Goal: Task Accomplishment & Management: Manage account settings

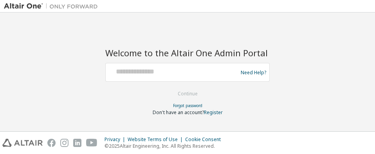
click at [152, 61] on div "Welcome to the Altair One Admin Portal Need Help? Please make sure that you pro…" at bounding box center [187, 77] width 164 height 78
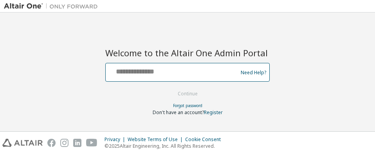
click at [144, 72] on input "text" at bounding box center [173, 70] width 128 height 11
type input "**********"
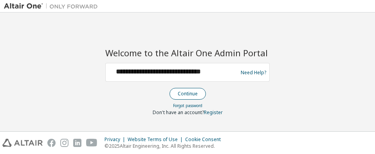
click at [173, 90] on button "Continue" at bounding box center [187, 94] width 36 height 12
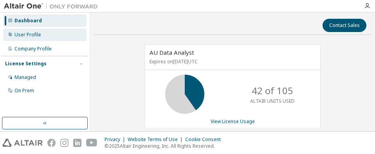
click at [54, 34] on div "User Profile" at bounding box center [44, 35] width 83 height 13
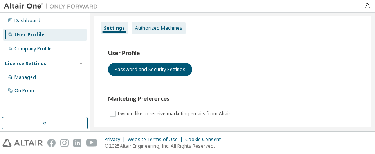
click at [172, 32] on div "Authorized Machines" at bounding box center [159, 28] width 54 height 13
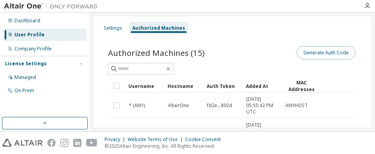
click at [321, 53] on button "Generate Auth Code" at bounding box center [326, 52] width 59 height 13
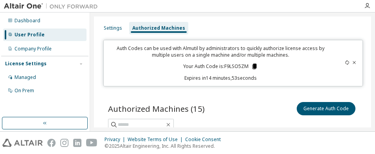
click at [256, 67] on icon at bounding box center [254, 66] width 7 height 7
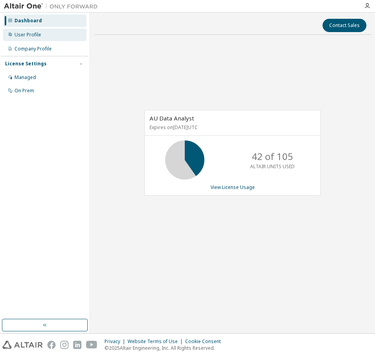
click at [14, 34] on div "User Profile" at bounding box center [27, 35] width 27 height 6
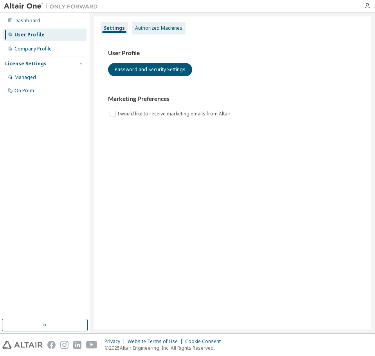
click at [135, 29] on div "Authorized Machines" at bounding box center [158, 28] width 47 height 6
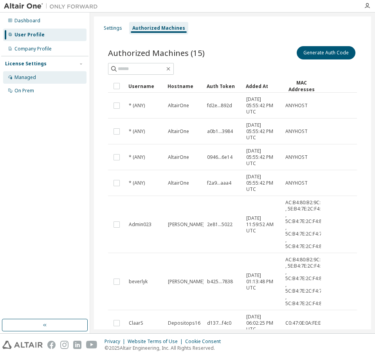
click at [33, 80] on div "Managed" at bounding box center [25, 77] width 22 height 6
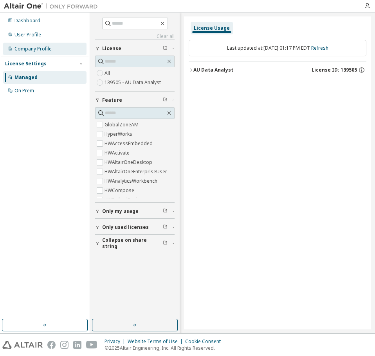
click at [41, 48] on div "Company Profile" at bounding box center [32, 49] width 37 height 6
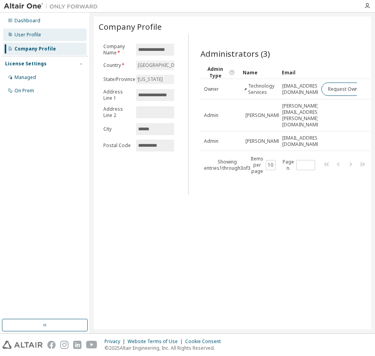
click at [56, 36] on div "User Profile" at bounding box center [44, 35] width 83 height 13
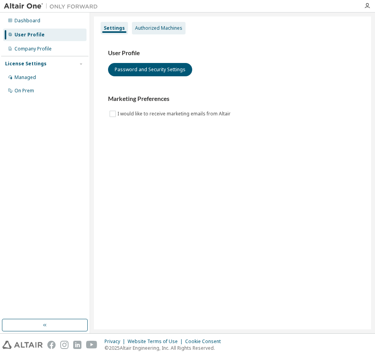
click at [173, 30] on div "Authorized Machines" at bounding box center [158, 28] width 47 height 6
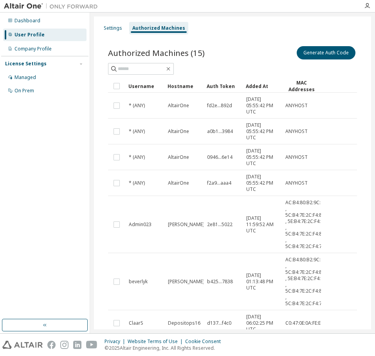
click at [66, 28] on div "Dashboard User Profile Company Profile License Settings Managed On Prem" at bounding box center [44, 56] width 87 height 84
click at [63, 22] on div "Dashboard" at bounding box center [44, 20] width 83 height 13
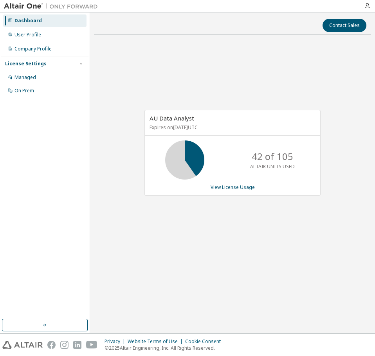
click at [23, 27] on div "Dashboard User Profile Company Profile License Settings Managed On Prem" at bounding box center [44, 56] width 87 height 84
click at [24, 34] on div "User Profile" at bounding box center [27, 35] width 27 height 6
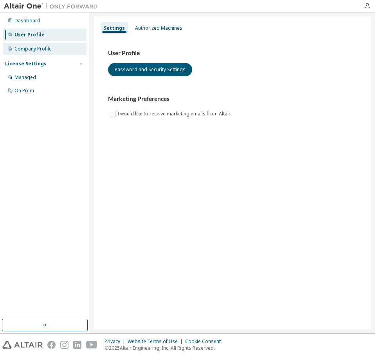
click at [30, 44] on div "Company Profile" at bounding box center [44, 49] width 83 height 13
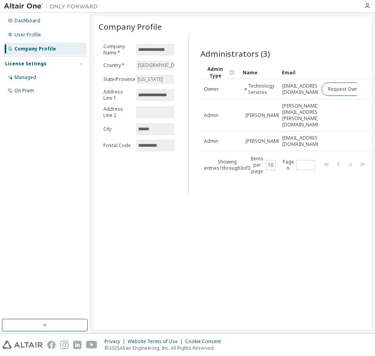
click at [342, 180] on div "Administrators (3) Clear Load Save Save As Field Operator Value Select filter S…" at bounding box center [282, 117] width 182 height 156
